Goal: Information Seeking & Learning: Check status

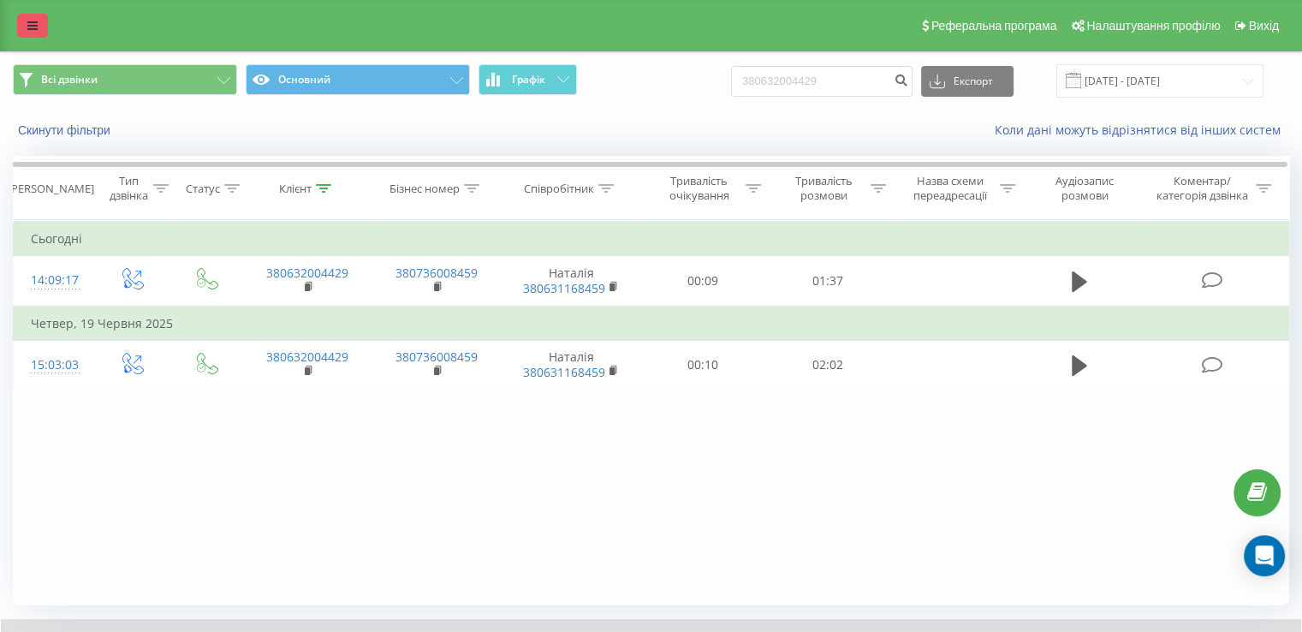
click at [44, 28] on link at bounding box center [32, 26] width 31 height 24
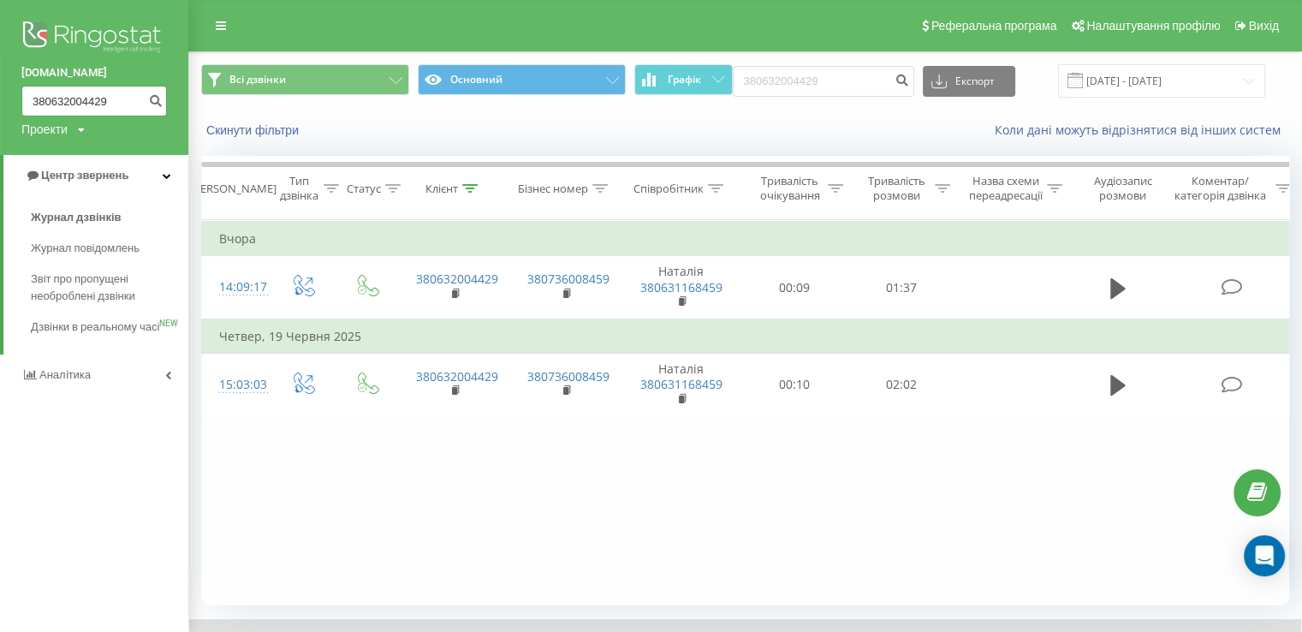
click at [110, 99] on input "380632004429" at bounding box center [93, 101] width 145 height 31
drag, startPoint x: 110, startPoint y: 99, endPoint x: 0, endPoint y: 100, distance: 109.5
click at [0, 100] on div "[DOMAIN_NAME] 380632004429 Проекти [DOMAIN_NAME]" at bounding box center [94, 77] width 188 height 155
paste input "80022720"
type input "380680022720"
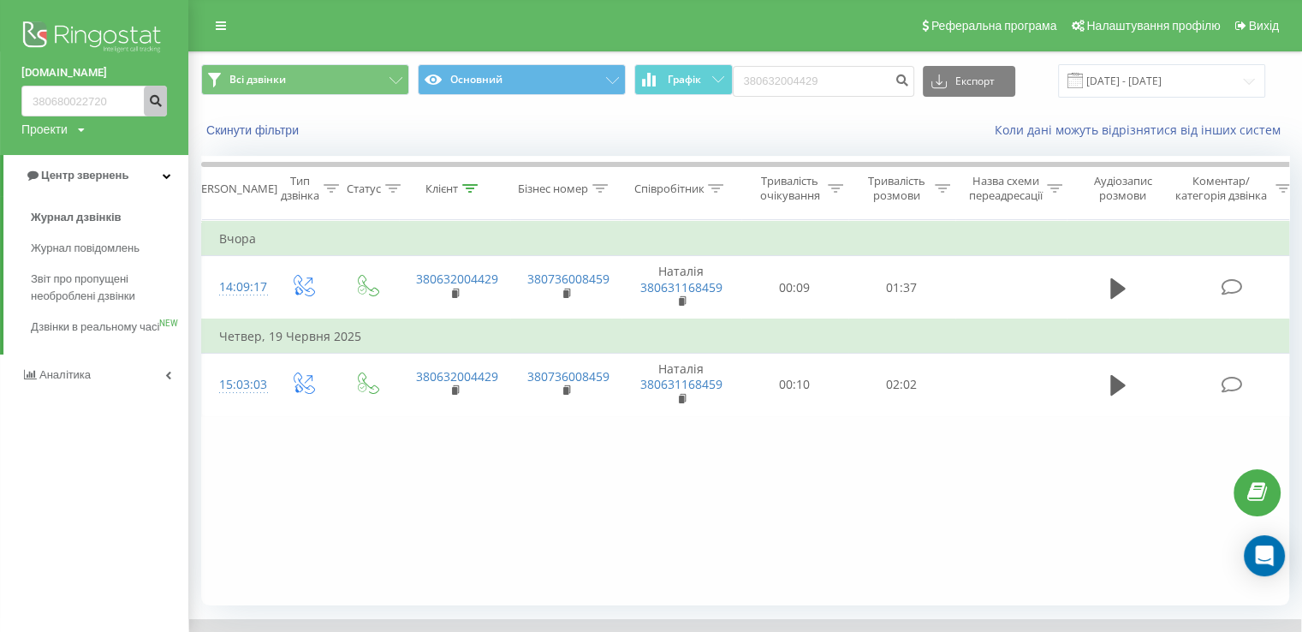
click at [157, 93] on icon "submit" at bounding box center [155, 98] width 15 height 10
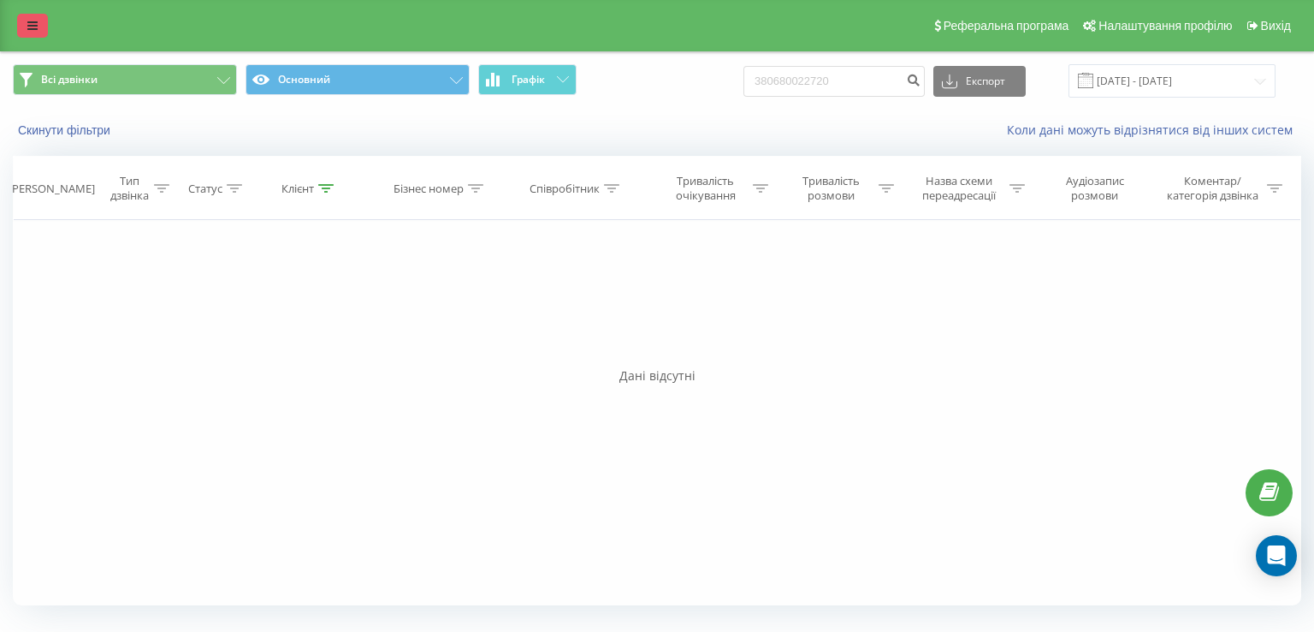
click at [22, 24] on link at bounding box center [32, 26] width 31 height 24
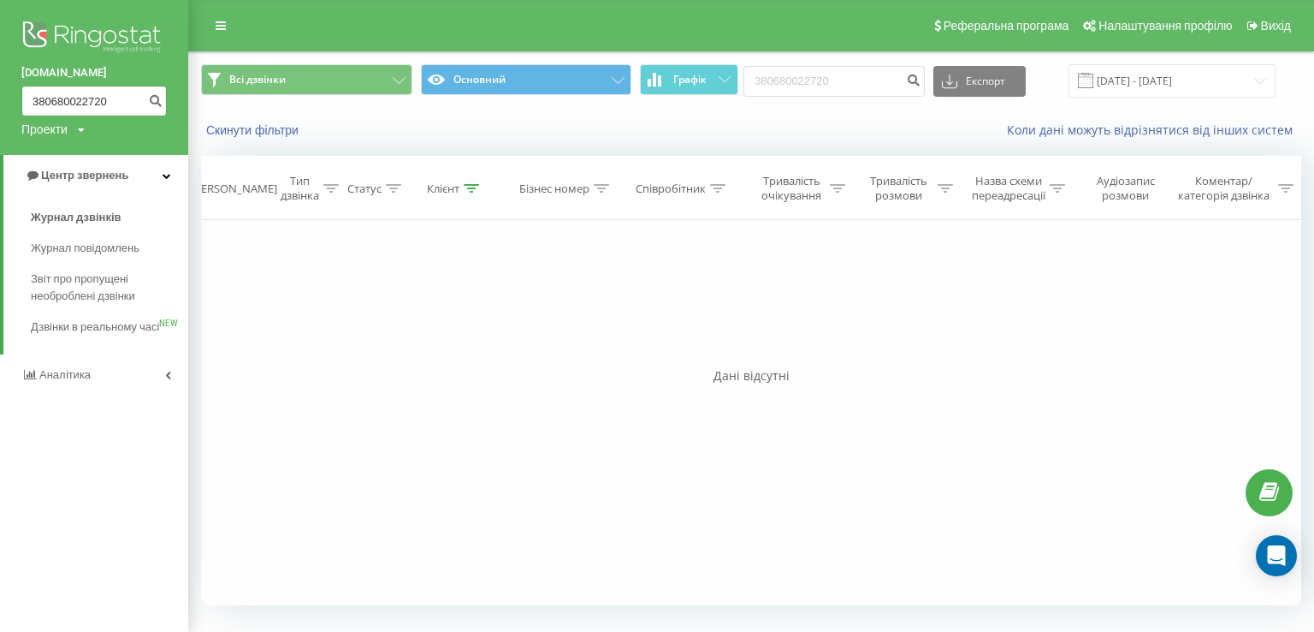
click at [128, 106] on input "380680022720" at bounding box center [93, 101] width 145 height 31
drag, startPoint x: 134, startPoint y: 104, endPoint x: 33, endPoint y: 96, distance: 102.1
click at [33, 96] on input "380680022720" at bounding box center [93, 101] width 145 height 31
paste input "71387967"
type input "380671387967"
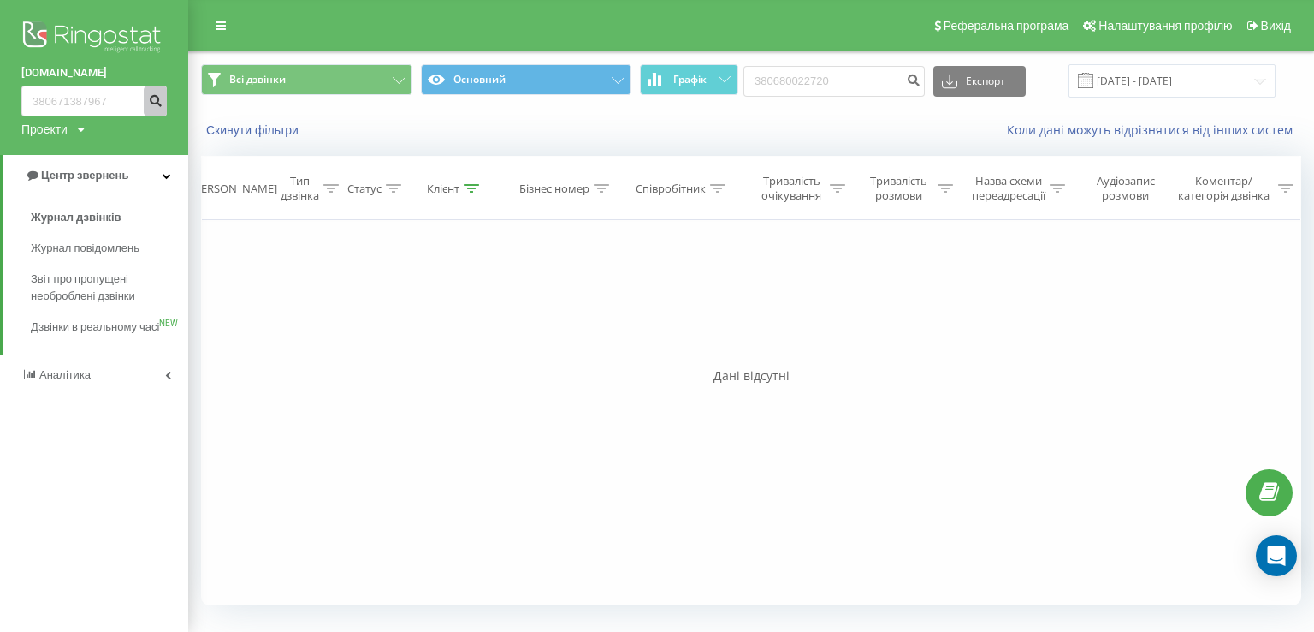
click at [154, 104] on icon "submit" at bounding box center [155, 98] width 15 height 10
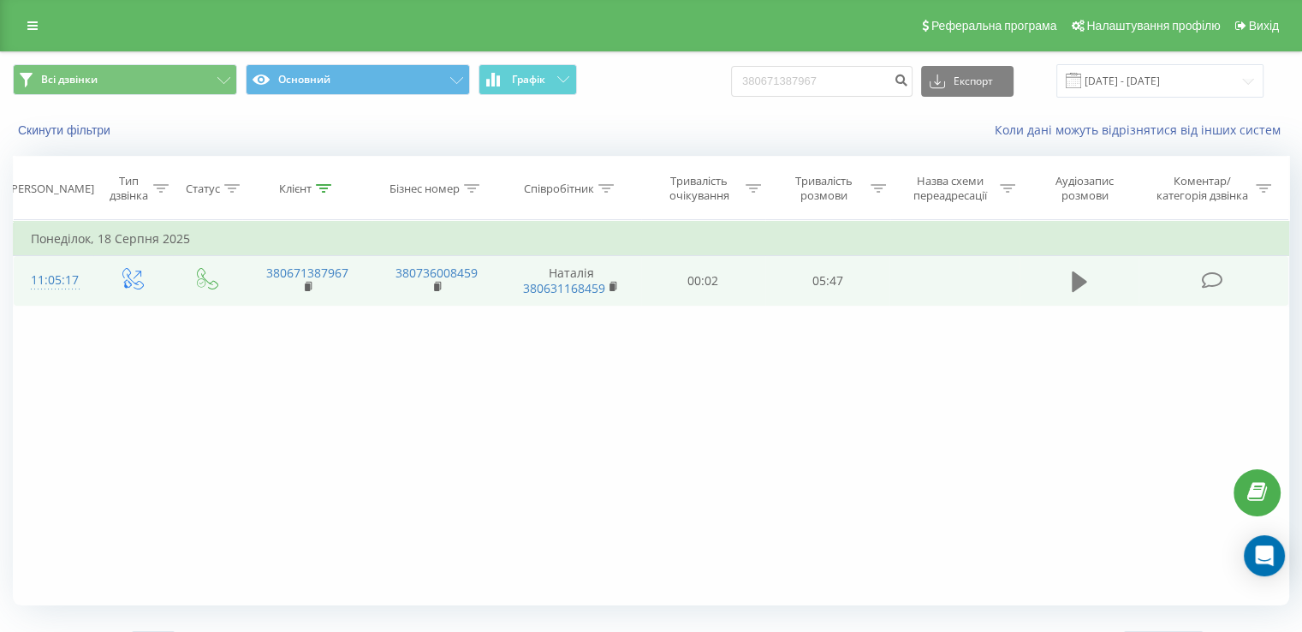
click at [1075, 282] on icon at bounding box center [1078, 281] width 15 height 21
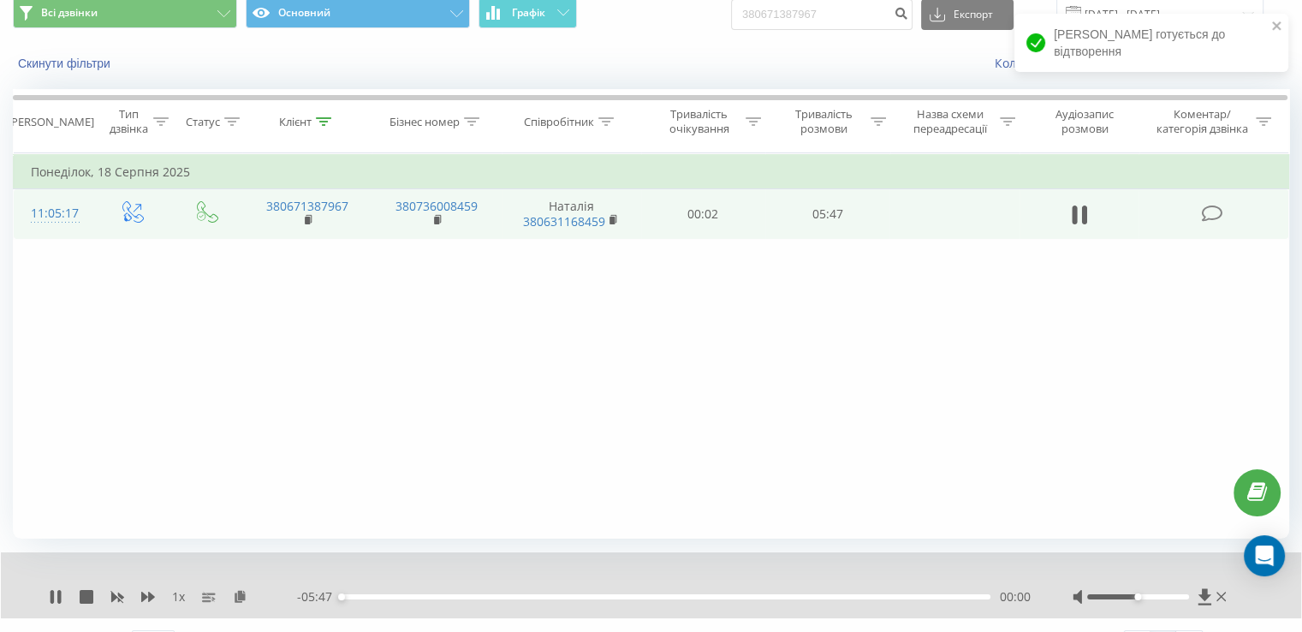
scroll to position [103, 0]
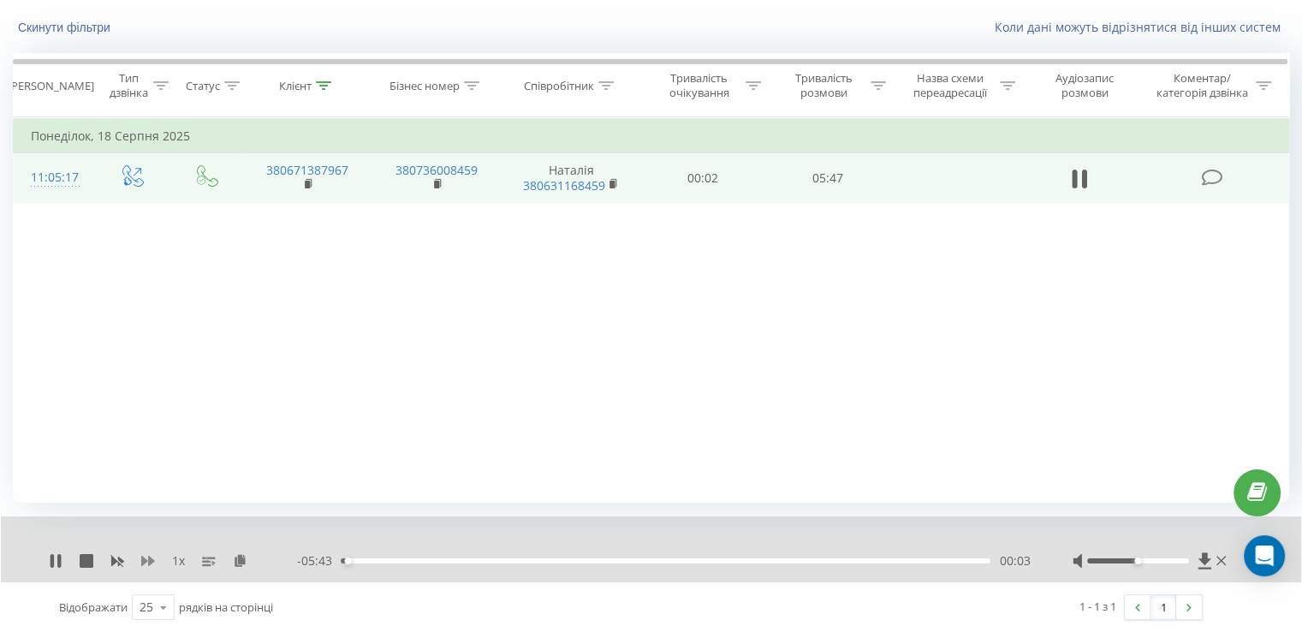
click at [146, 556] on icon at bounding box center [148, 561] width 14 height 14
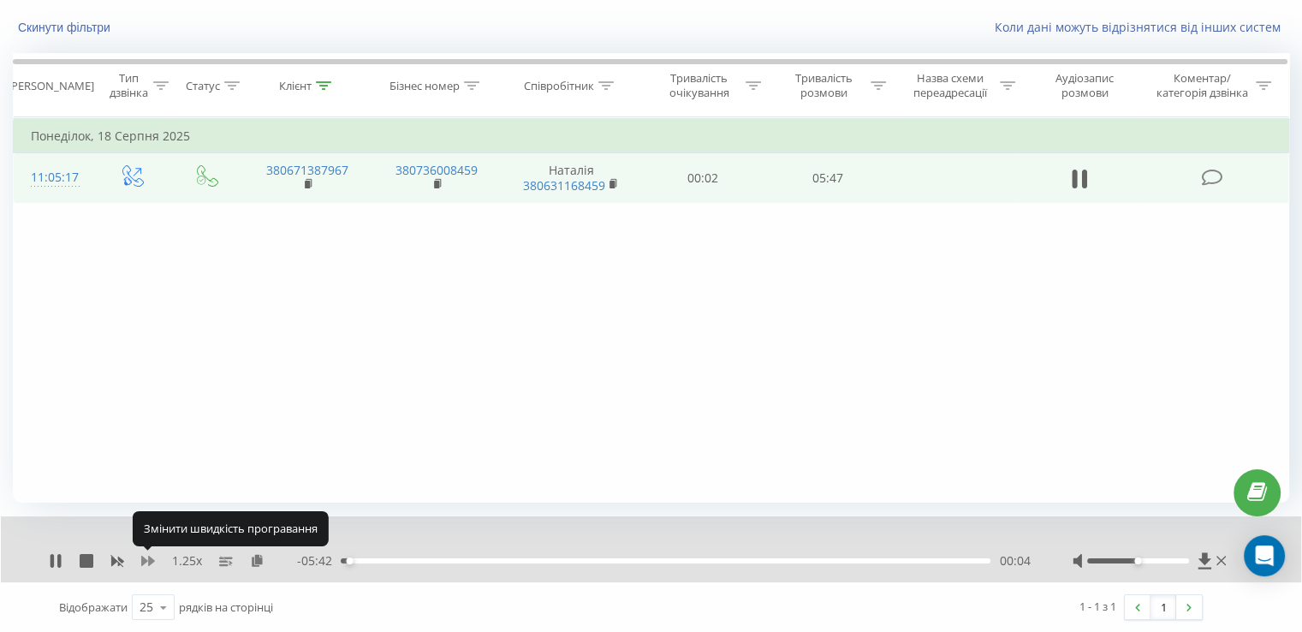
click at [146, 556] on icon at bounding box center [148, 561] width 14 height 14
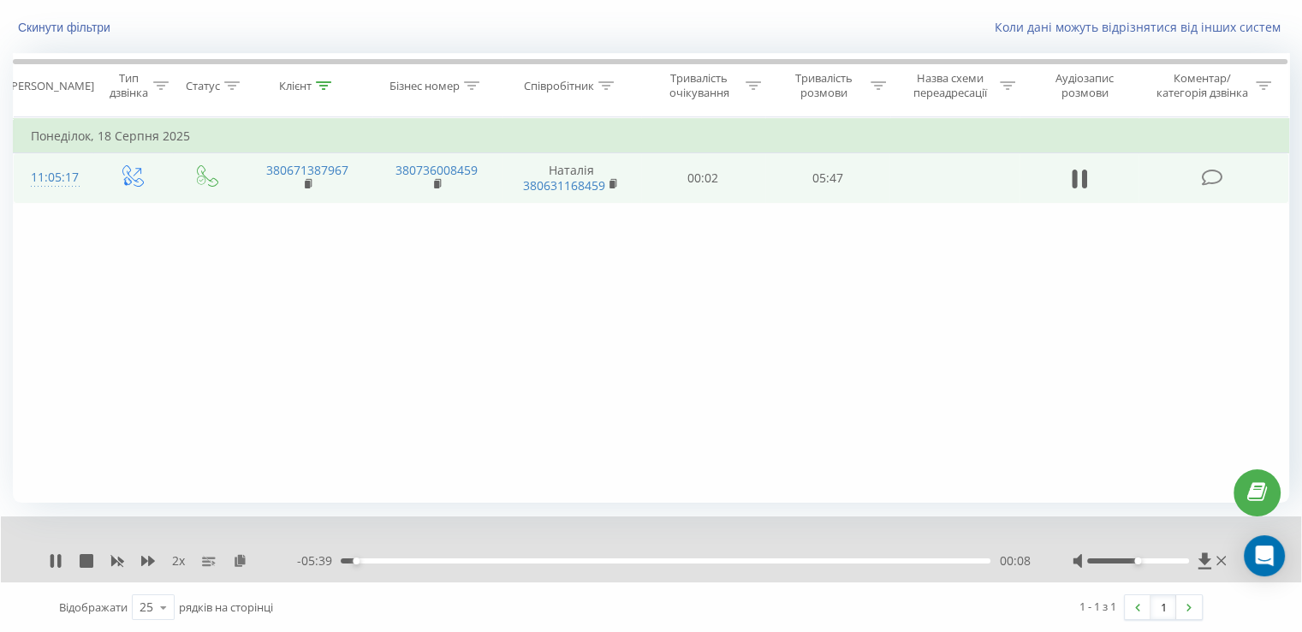
click at [369, 559] on div "00:08" at bounding box center [665, 560] width 649 height 5
drag, startPoint x: 1137, startPoint y: 559, endPoint x: 1194, endPoint y: 558, distance: 56.5
click at [1194, 558] on div at bounding box center [1150, 560] width 157 height 17
drag, startPoint x: 416, startPoint y: 556, endPoint x: 360, endPoint y: 559, distance: 55.7
click at [360, 559] on div "00:10" at bounding box center [361, 560] width 7 height 7
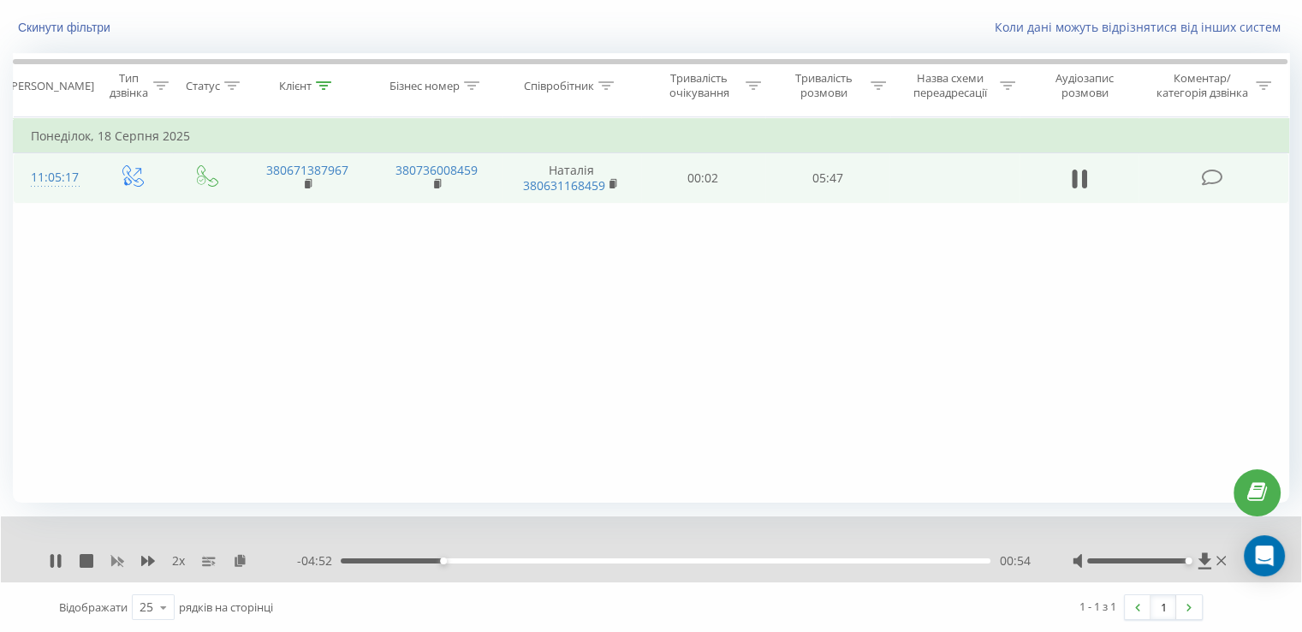
click at [113, 560] on icon at bounding box center [117, 561] width 13 height 10
click at [151, 559] on icon at bounding box center [148, 560] width 14 height 10
click at [50, 557] on icon at bounding box center [51, 561] width 3 height 14
click at [50, 562] on icon at bounding box center [55, 561] width 10 height 14
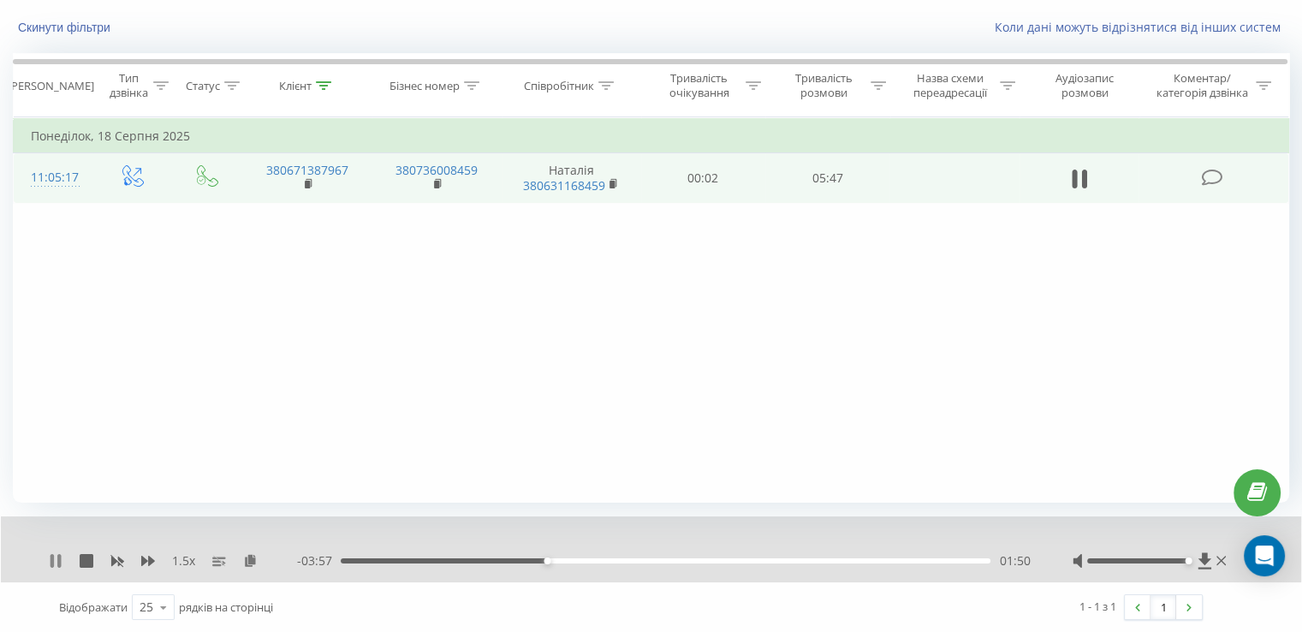
click at [58, 552] on div "1.5 x" at bounding box center [173, 560] width 248 height 17
click at [58, 554] on icon at bounding box center [56, 561] width 14 height 14
click at [55, 563] on icon at bounding box center [56, 561] width 14 height 14
click at [56, 565] on icon at bounding box center [56, 561] width 14 height 14
click at [46, 561] on div "1.5 x - 03:39 02:08 02:08" at bounding box center [651, 549] width 1300 height 66
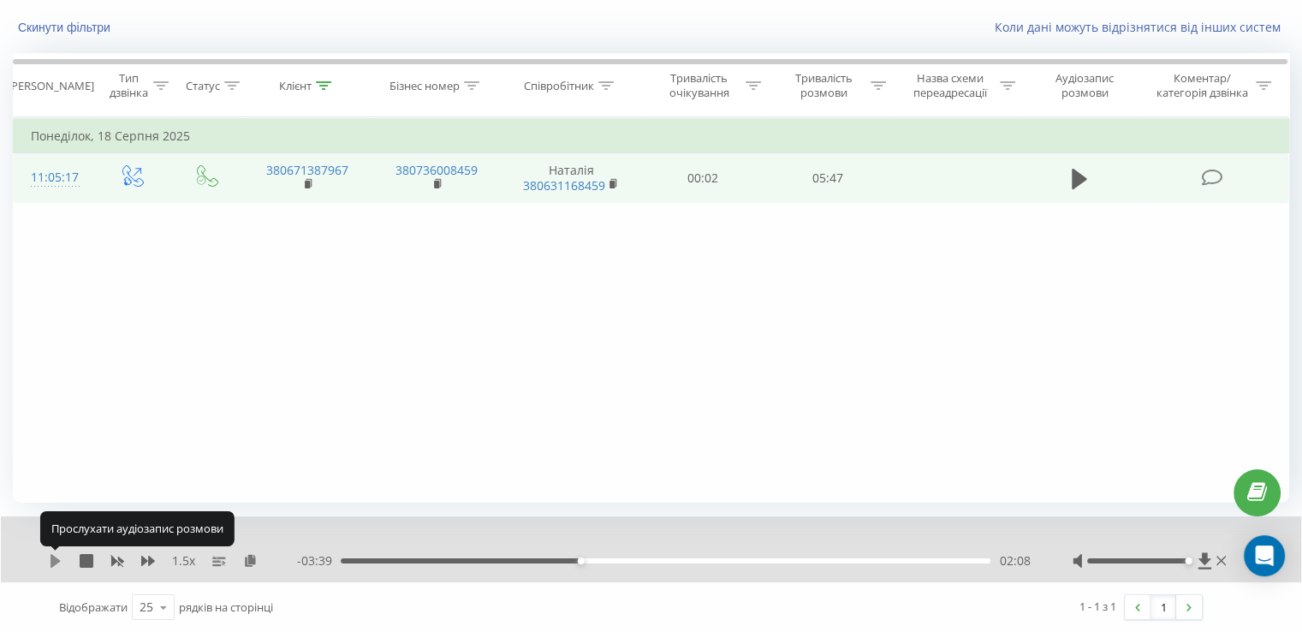
click at [54, 562] on icon at bounding box center [55, 561] width 10 height 14
click at [54, 562] on icon at bounding box center [56, 561] width 14 height 14
click at [54, 562] on icon at bounding box center [55, 561] width 10 height 14
click at [54, 562] on icon at bounding box center [56, 561] width 14 height 14
click at [54, 567] on div "1.5 x" at bounding box center [173, 560] width 248 height 17
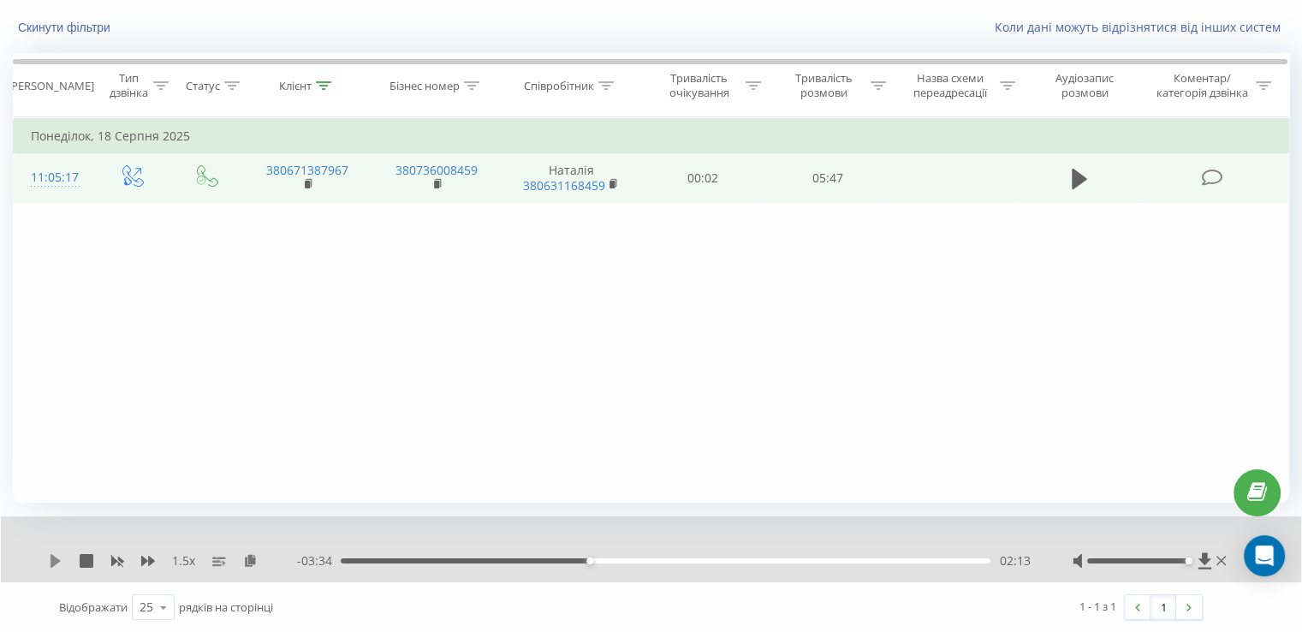
click at [52, 556] on icon at bounding box center [55, 561] width 10 height 14
click at [146, 561] on icon at bounding box center [148, 561] width 14 height 14
click at [59, 560] on icon at bounding box center [58, 561] width 3 height 14
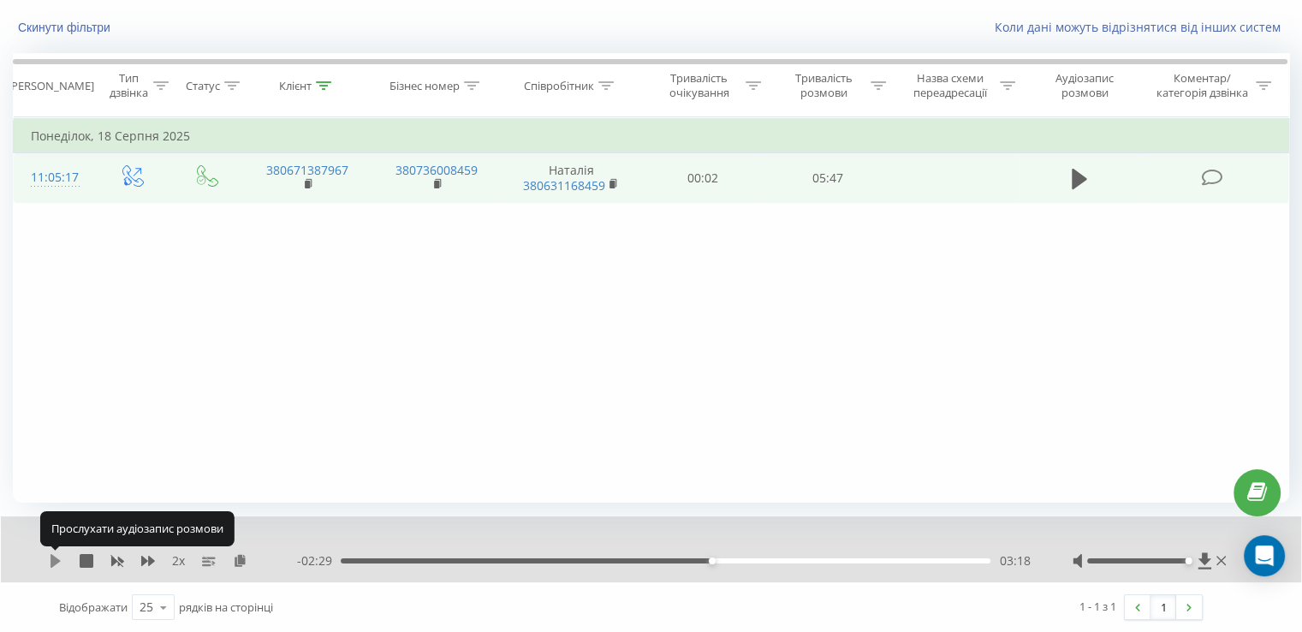
click at [50, 555] on icon at bounding box center [55, 561] width 10 height 14
click at [50, 555] on icon at bounding box center [51, 561] width 3 height 14
click at [51, 555] on icon at bounding box center [55, 561] width 10 height 14
click at [62, 562] on icon at bounding box center [56, 561] width 14 height 14
click at [51, 552] on div "2 x" at bounding box center [173, 560] width 248 height 17
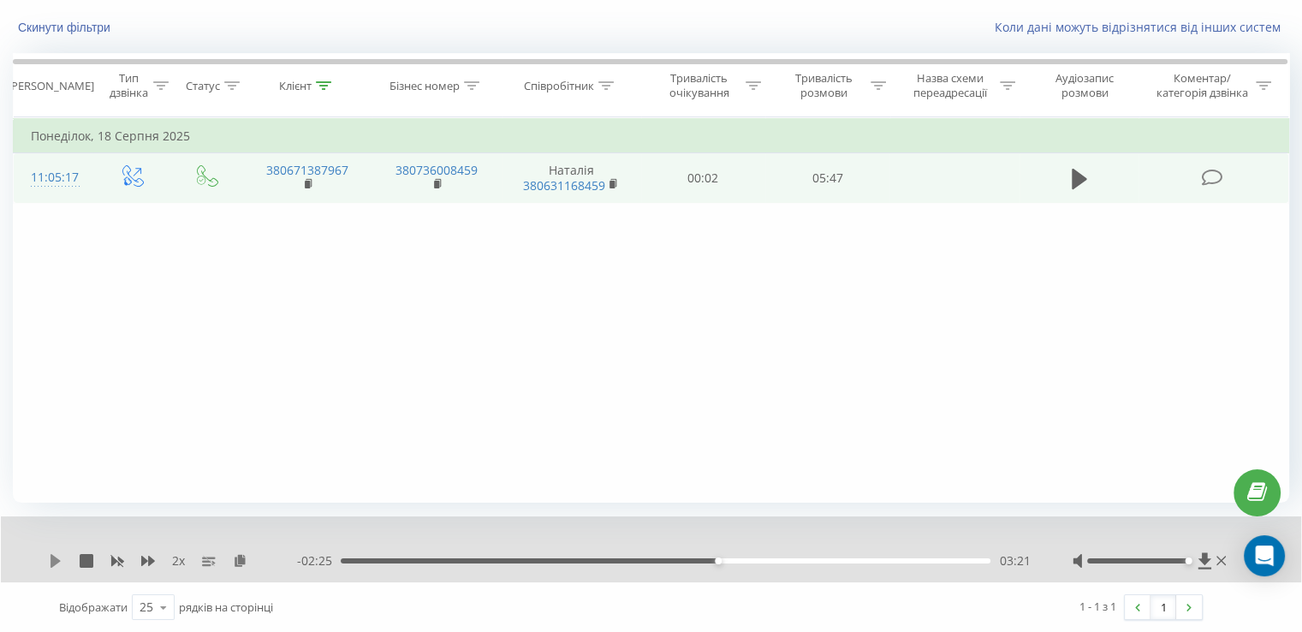
click at [53, 555] on icon at bounding box center [55, 561] width 10 height 14
click at [50, 561] on icon at bounding box center [51, 561] width 3 height 14
drag, startPoint x: 873, startPoint y: 560, endPoint x: 900, endPoint y: 556, distance: 27.7
click at [900, 558] on div "04:57" at bounding box center [665, 560] width 649 height 5
click at [51, 560] on icon at bounding box center [55, 561] width 10 height 14
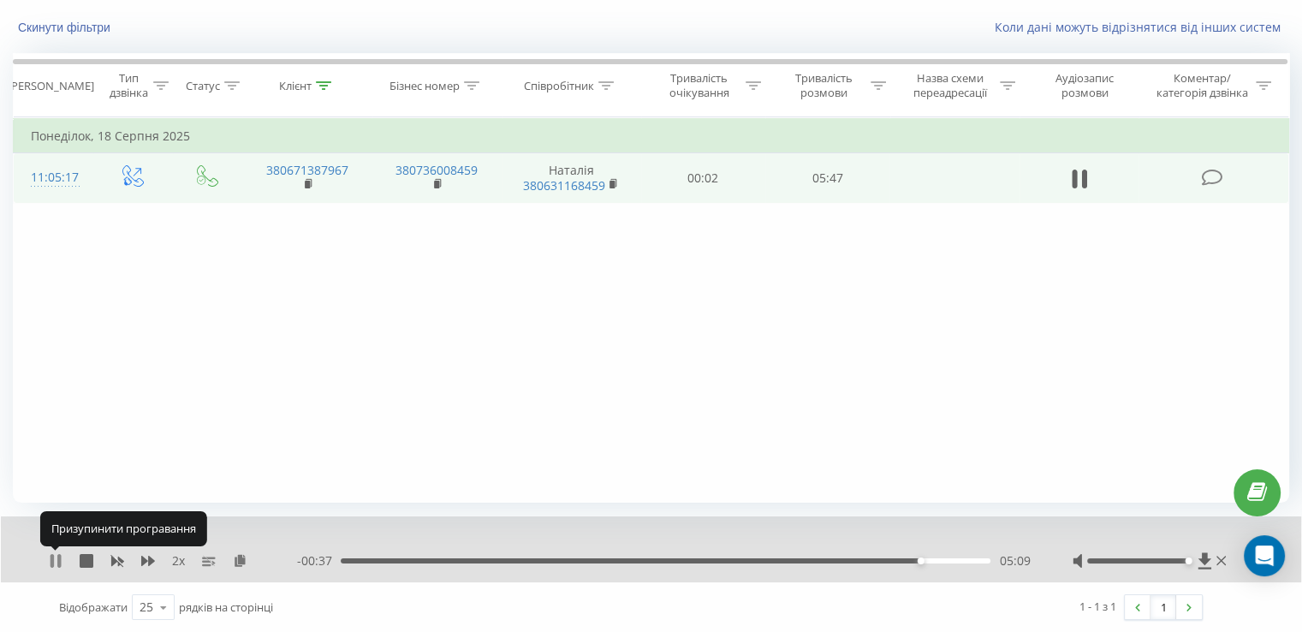
click at [51, 559] on icon at bounding box center [51, 561] width 3 height 14
